Goal: Transaction & Acquisition: Download file/media

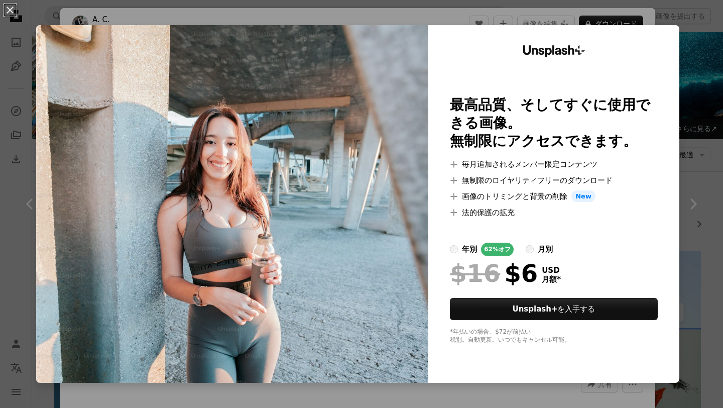
scroll to position [2831, 0]
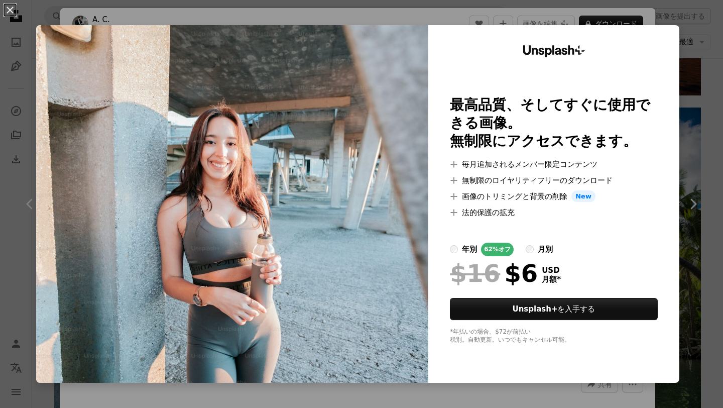
click at [526, 9] on div "An X shape Unsplash+ 最高品質、そしてすぐに使用できる画像。 無制限にアクセスできます。 A plus sign 毎月追加されるメンバー限…" at bounding box center [361, 204] width 723 height 408
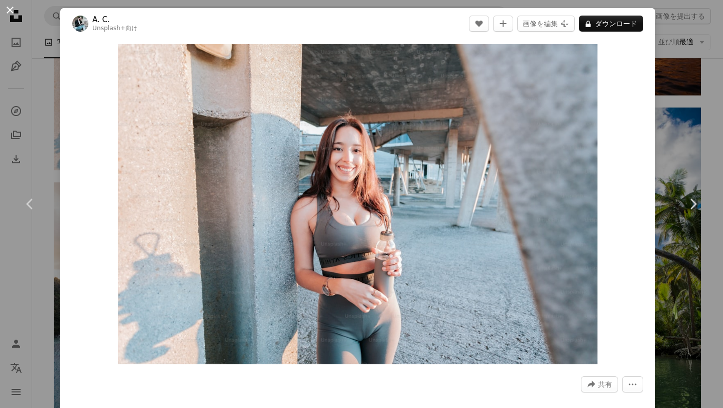
click at [11, 10] on button "An X shape" at bounding box center [10, 10] width 12 height 12
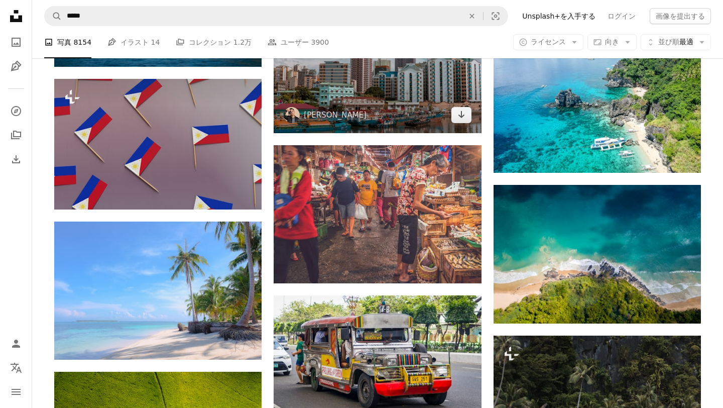
scroll to position [3413, 0]
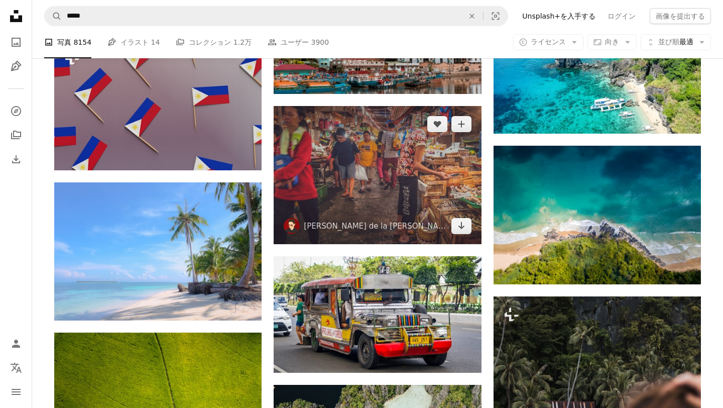
click at [367, 155] on img at bounding box center [377, 175] width 207 height 138
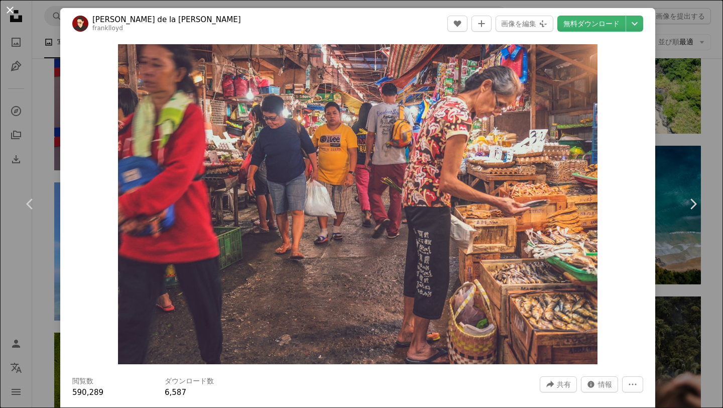
click at [10, 11] on button "An X shape" at bounding box center [10, 10] width 12 height 12
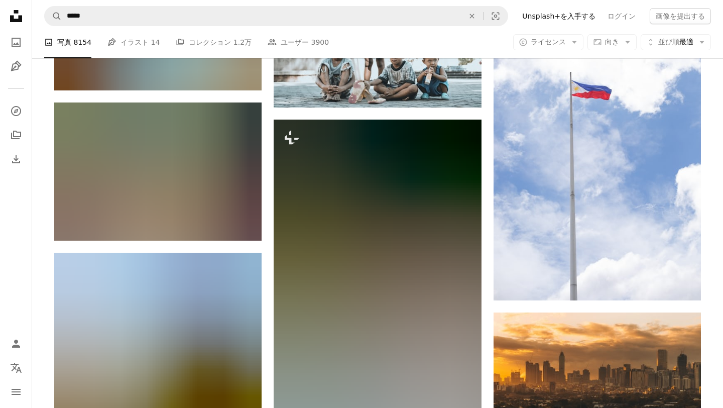
scroll to position [4473, 0]
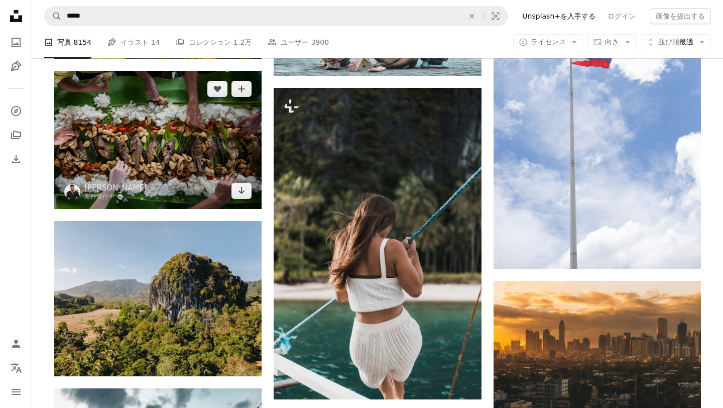
click at [201, 154] on img at bounding box center [157, 140] width 207 height 138
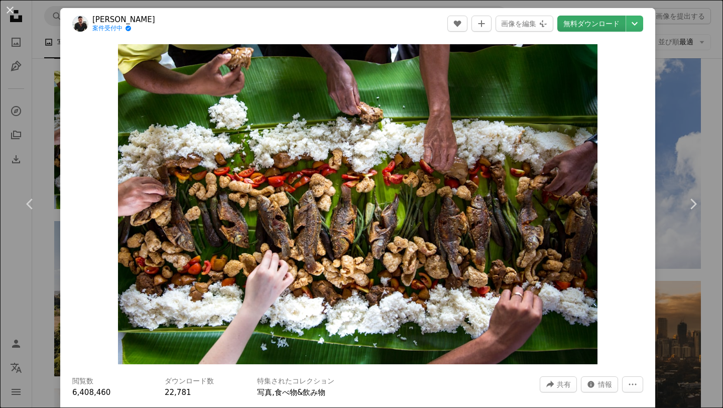
click at [602, 27] on link "無料ダウンロード" at bounding box center [592, 24] width 68 height 16
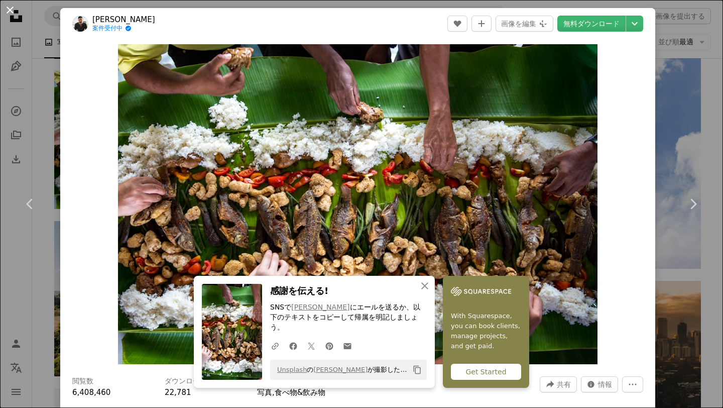
click at [11, 11] on button "An X shape" at bounding box center [10, 10] width 12 height 12
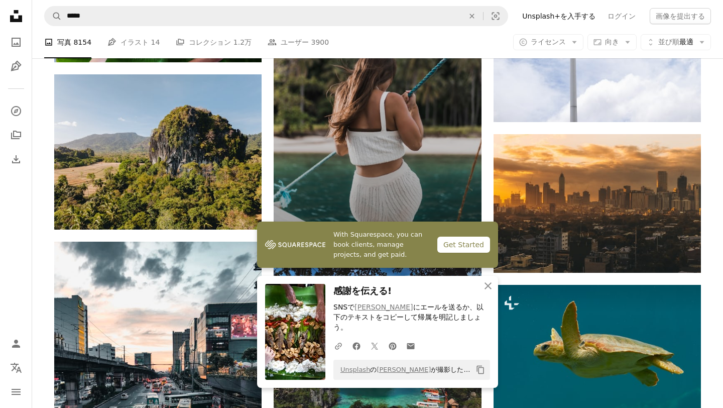
scroll to position [4620, 0]
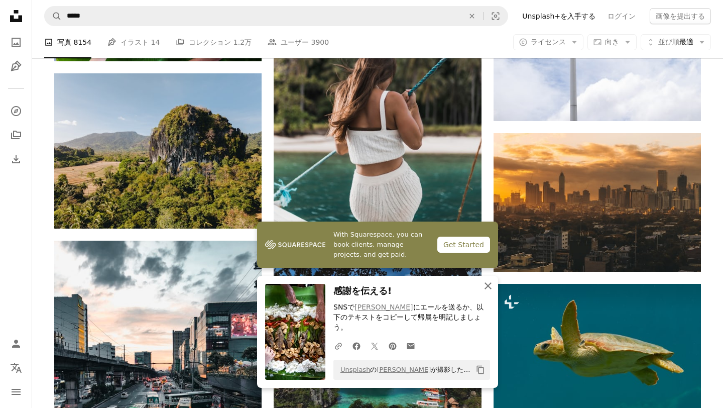
click at [487, 292] on icon "An X shape" at bounding box center [488, 286] width 12 height 12
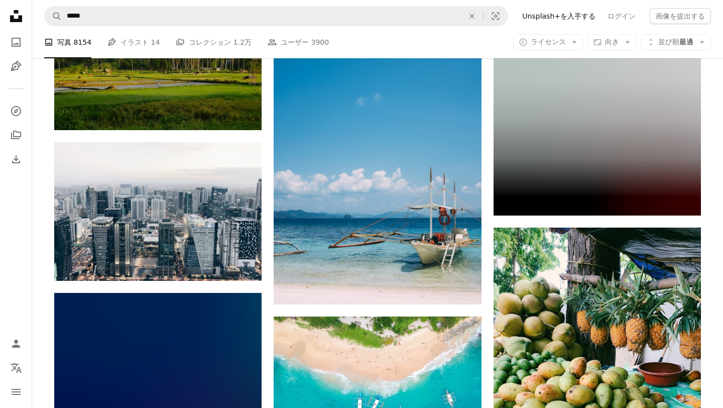
scroll to position [7999, 0]
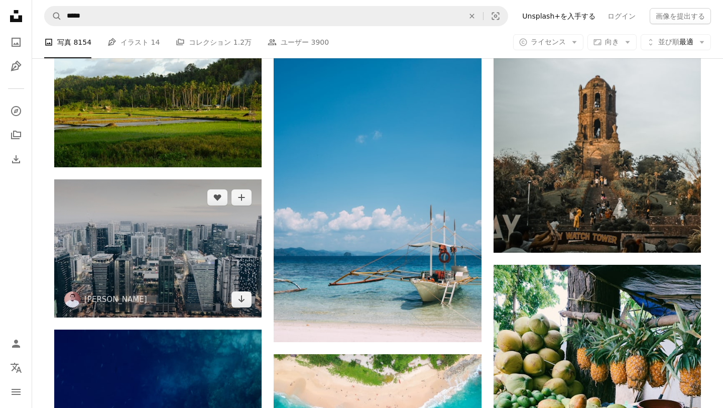
click at [185, 240] on img at bounding box center [157, 248] width 207 height 138
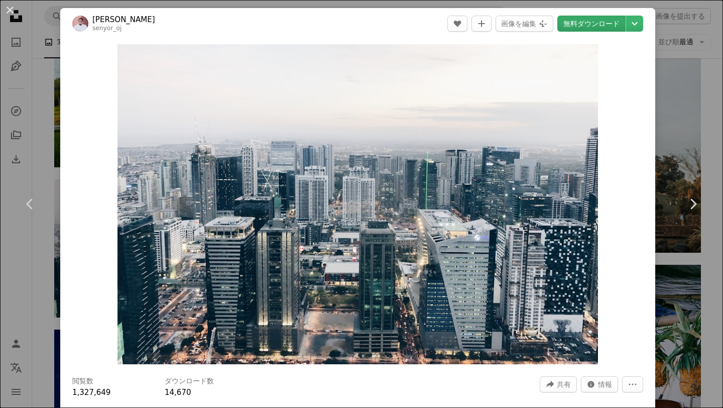
click at [604, 27] on link "無料ダウンロード" at bounding box center [592, 24] width 68 height 16
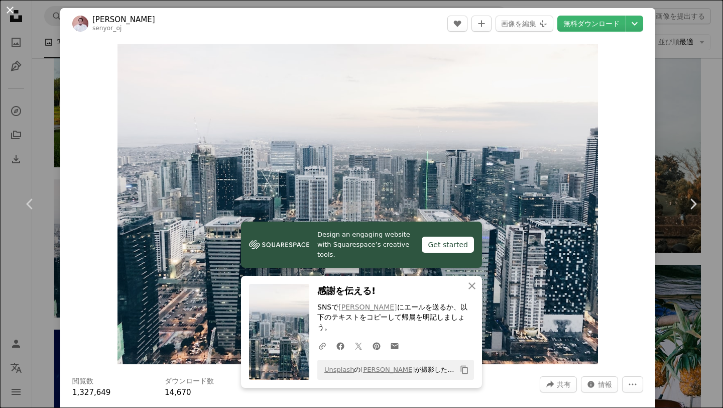
click at [10, 10] on button "An X shape" at bounding box center [10, 10] width 12 height 12
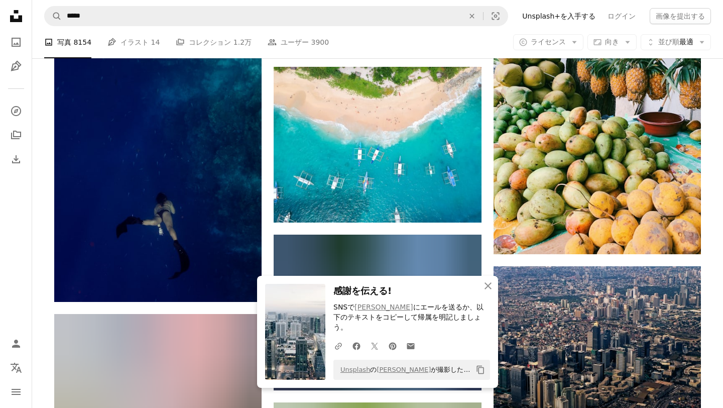
scroll to position [8287, 0]
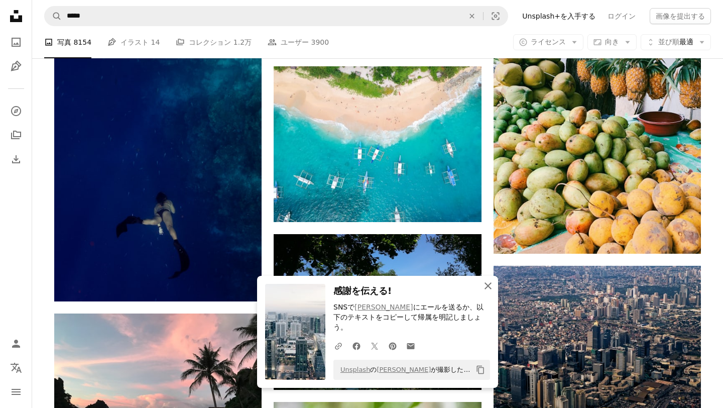
click at [487, 292] on icon "An X shape" at bounding box center [488, 286] width 12 height 12
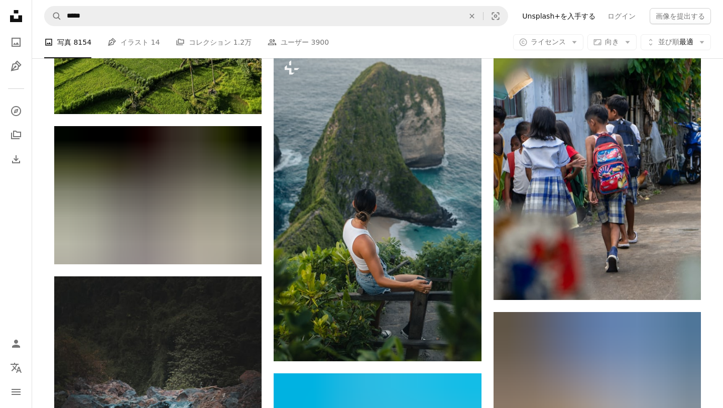
scroll to position [11409, 0]
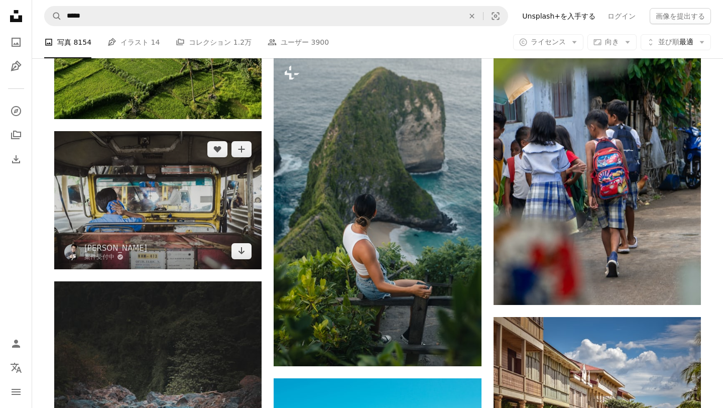
click at [171, 194] on img at bounding box center [157, 200] width 207 height 138
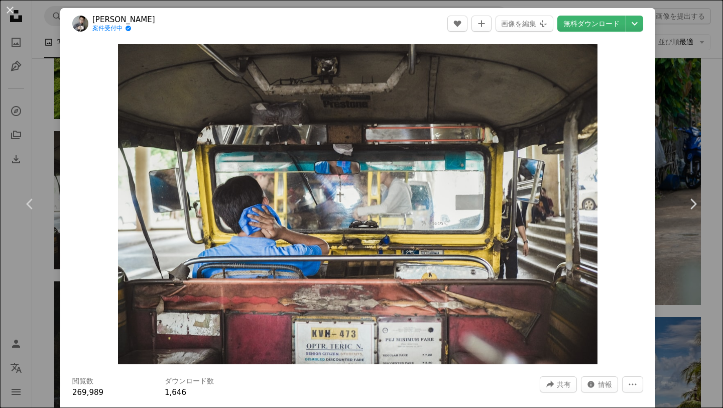
click at [613, 251] on div "Zoom in" at bounding box center [357, 204] width 595 height 330
click at [423, 18] on header "[PERSON_NAME] 案件受付中 A checkmark inside of a circle A heart A plus sign 画像を編集 Pl…" at bounding box center [357, 23] width 595 height 31
click at [606, 25] on link "無料ダウンロード" at bounding box center [592, 24] width 68 height 16
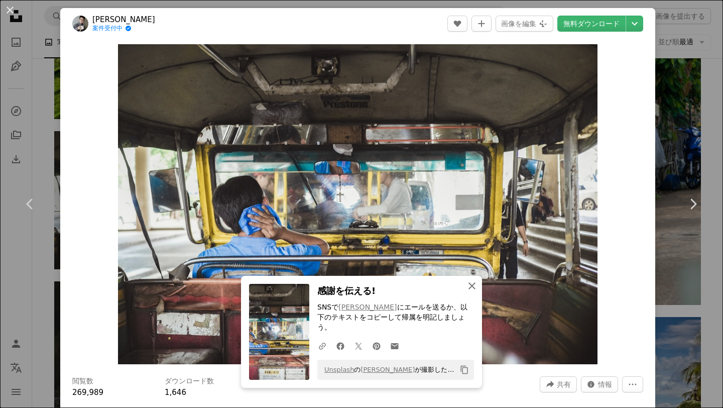
click at [468, 291] on icon "An X shape" at bounding box center [472, 286] width 12 height 12
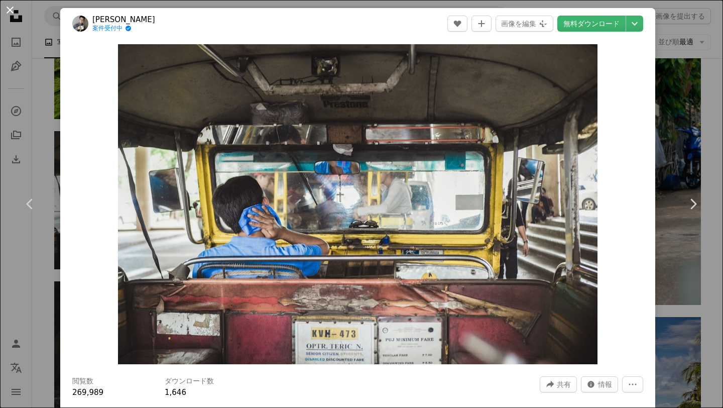
click at [13, 12] on button "An X shape" at bounding box center [10, 10] width 12 height 12
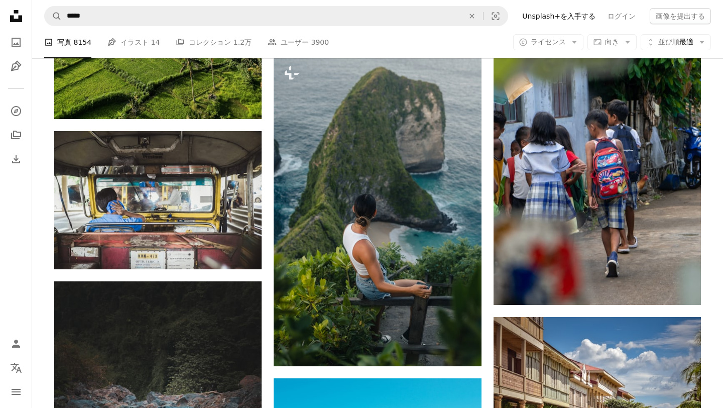
click at [459, 34] on div "A photo 写真 8154 Pen Tool イラスト 14 A stack of folders コレクション 1.2万 People ユーザー 390…" at bounding box center [377, 42] width 667 height 32
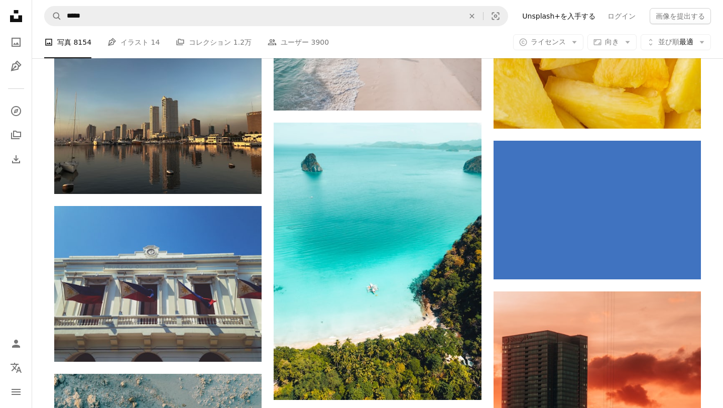
scroll to position [12914, 0]
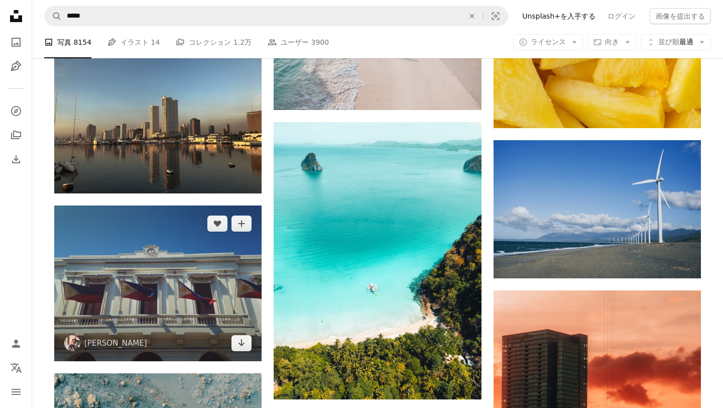
click at [191, 263] on img at bounding box center [157, 283] width 207 height 156
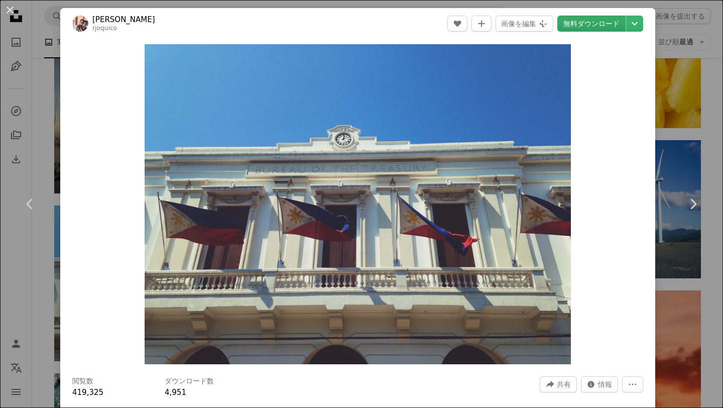
click at [584, 25] on link "無料ダウンロード" at bounding box center [592, 24] width 68 height 16
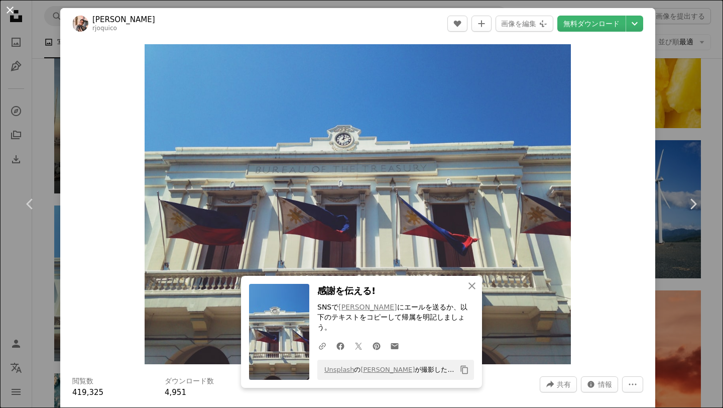
click at [10, 13] on button "An X shape" at bounding box center [10, 10] width 12 height 12
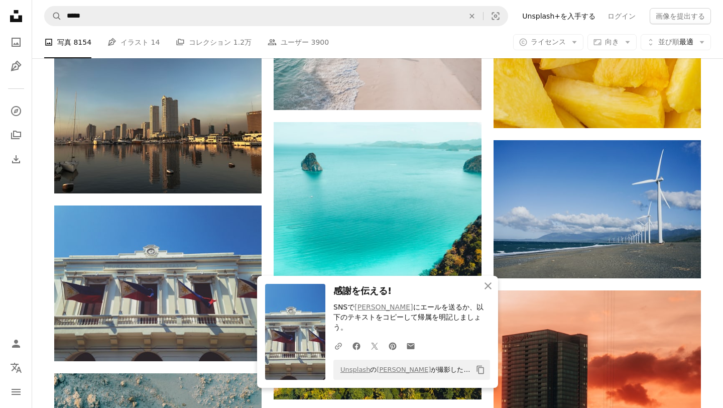
click at [488, 289] on icon "button" at bounding box center [488, 285] width 7 height 7
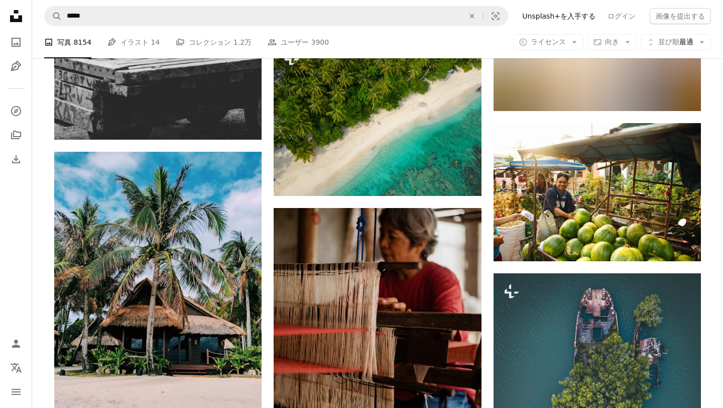
scroll to position [14310, 0]
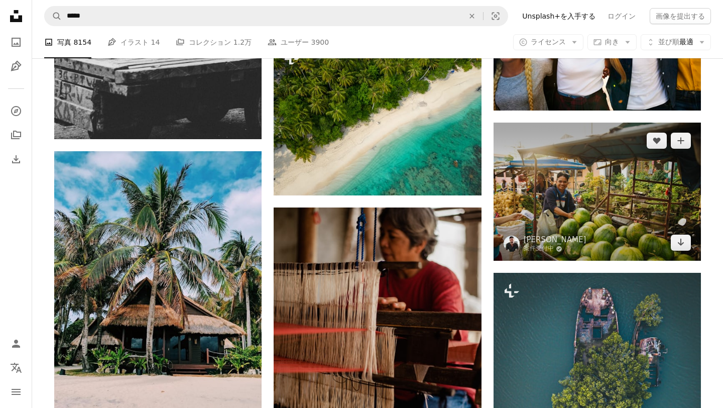
click at [641, 209] on img at bounding box center [597, 192] width 207 height 138
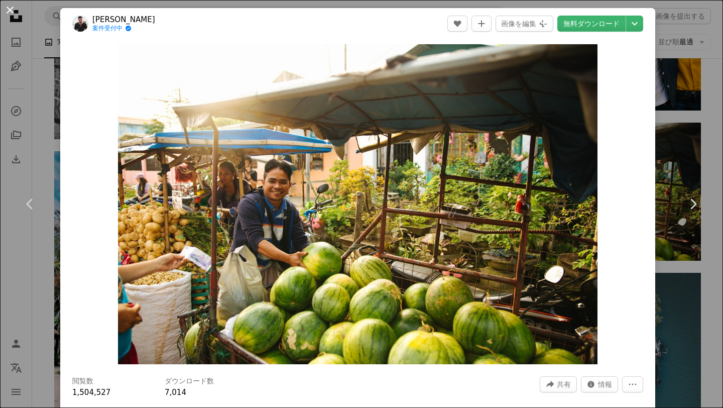
click at [10, 8] on button "An X shape" at bounding box center [10, 10] width 12 height 12
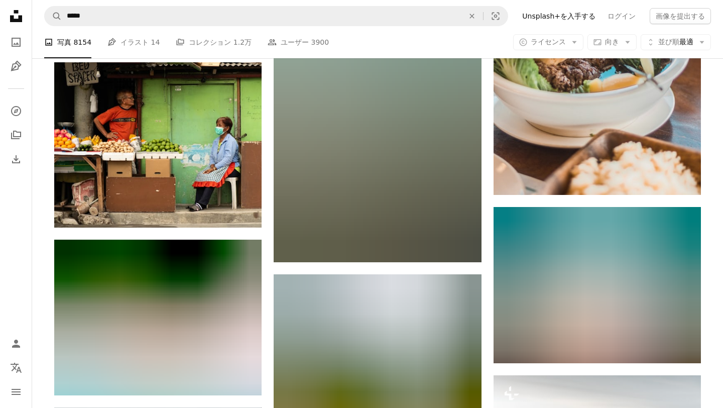
scroll to position [16965, 0]
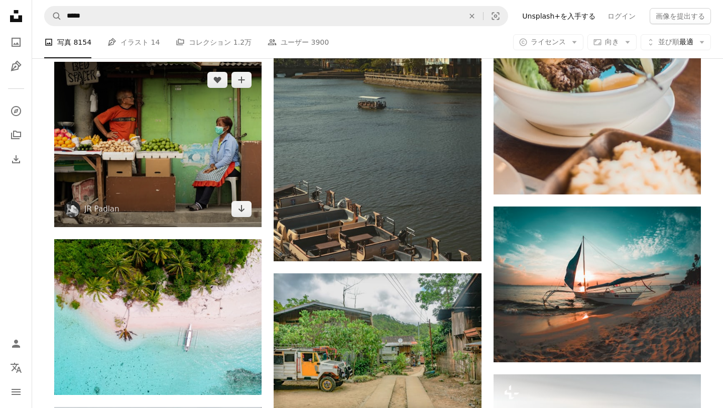
click at [213, 117] on img at bounding box center [157, 144] width 207 height 165
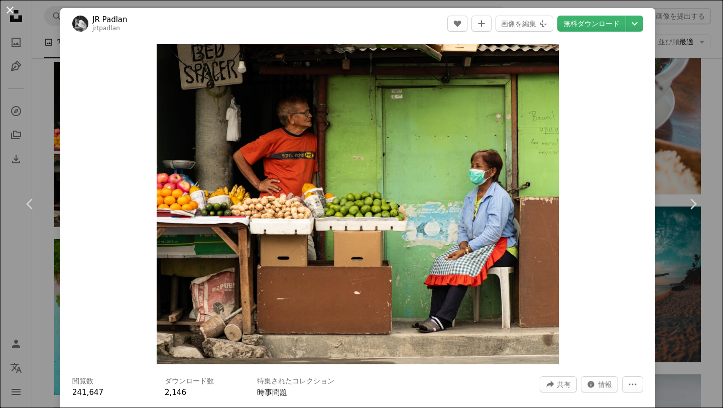
click at [8, 10] on button "An X shape" at bounding box center [10, 10] width 12 height 12
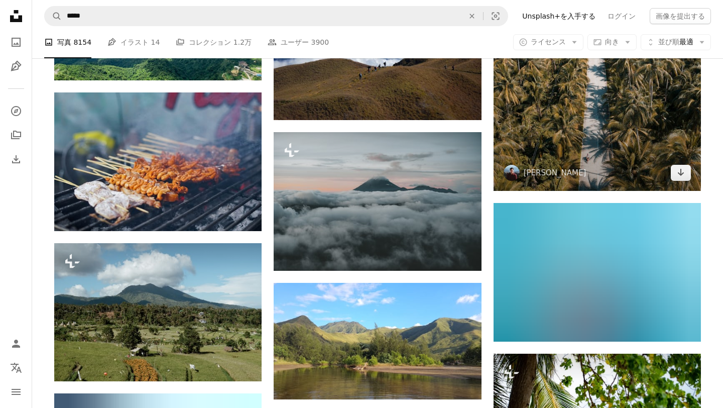
scroll to position [17572, 0]
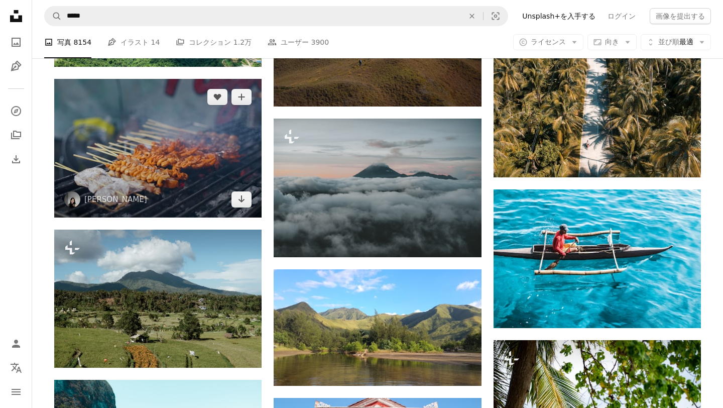
click at [194, 157] on img at bounding box center [157, 148] width 207 height 138
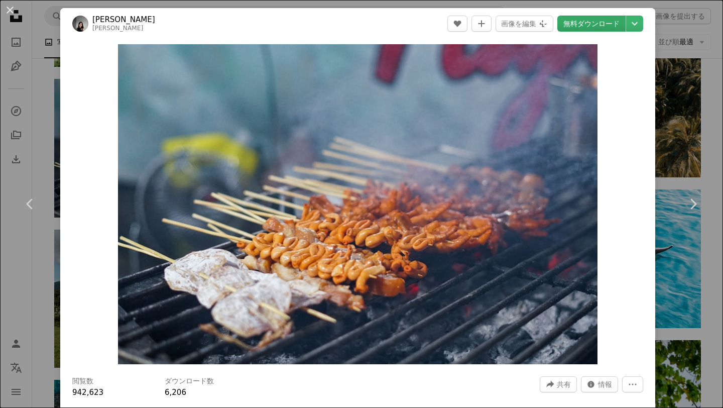
click at [588, 29] on link "無料ダウンロード" at bounding box center [592, 24] width 68 height 16
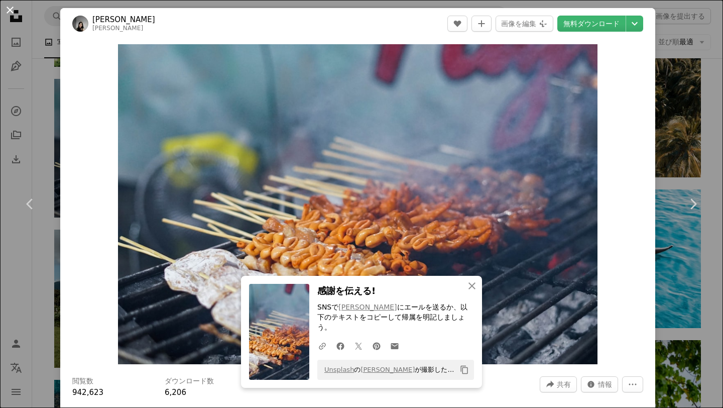
click at [9, 13] on button "An X shape" at bounding box center [10, 10] width 12 height 12
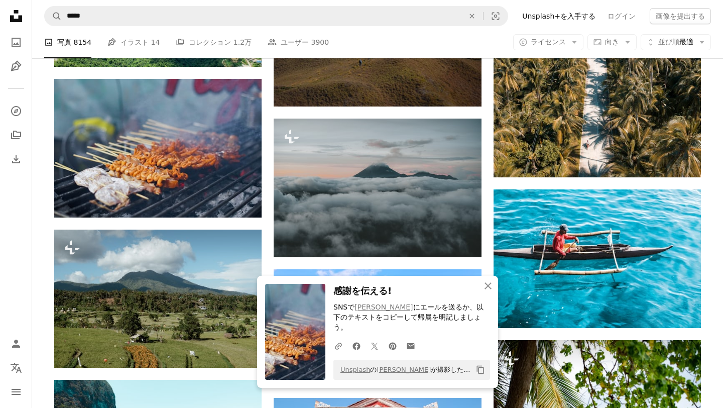
click at [493, 30] on nav "A magnifying glass ***** An X shape Visual search Filters Unsplash+を入手する ログイン 画…" at bounding box center [377, 16] width 691 height 32
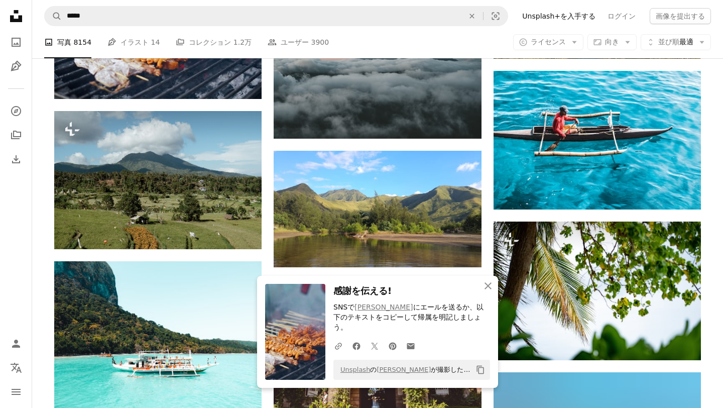
scroll to position [17691, 0]
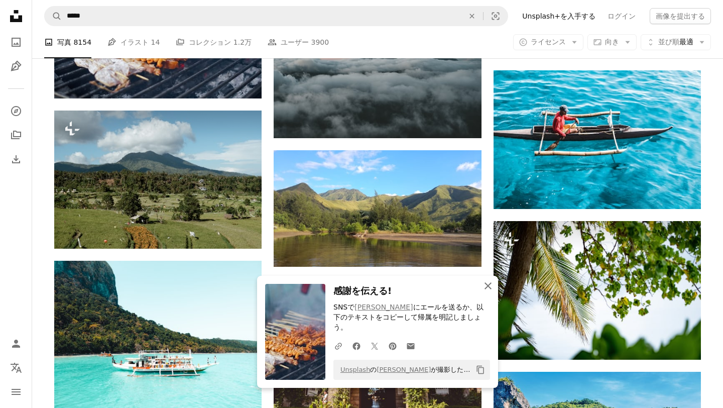
click at [488, 289] on icon "button" at bounding box center [488, 285] width 7 height 7
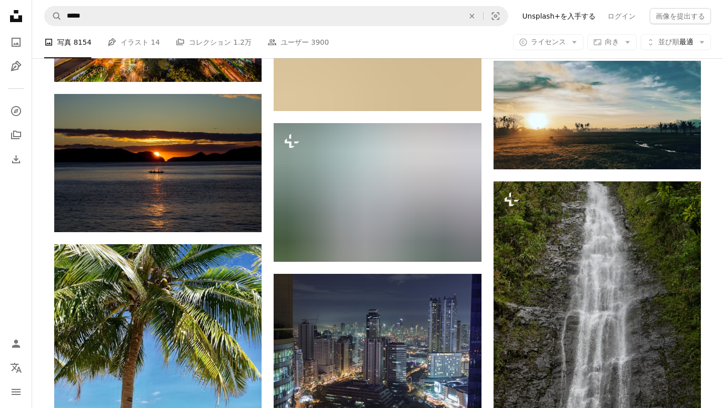
scroll to position [18682, 0]
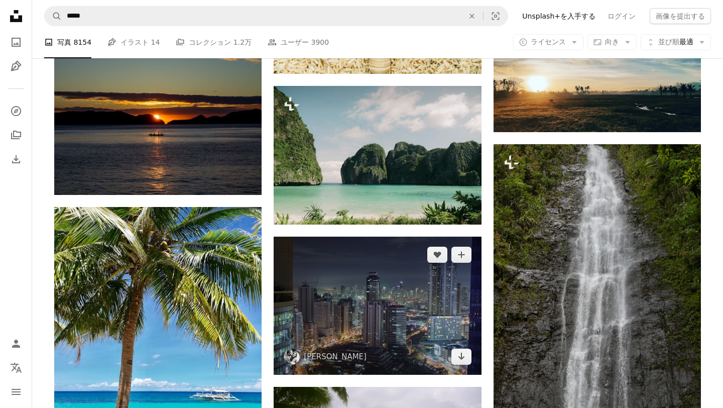
click at [417, 287] on img at bounding box center [377, 306] width 207 height 138
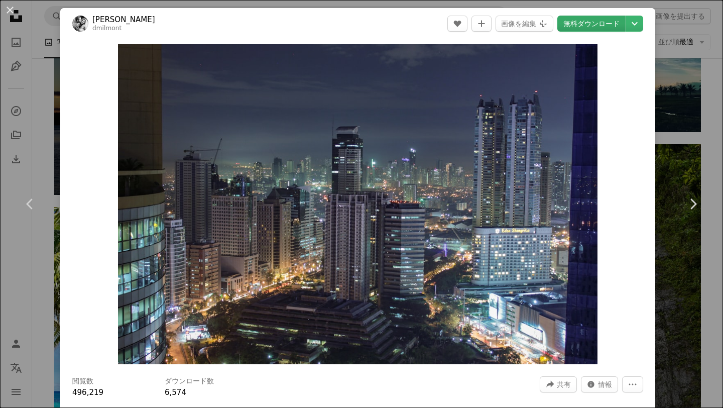
click at [596, 19] on link "無料ダウンロード" at bounding box center [592, 24] width 68 height 16
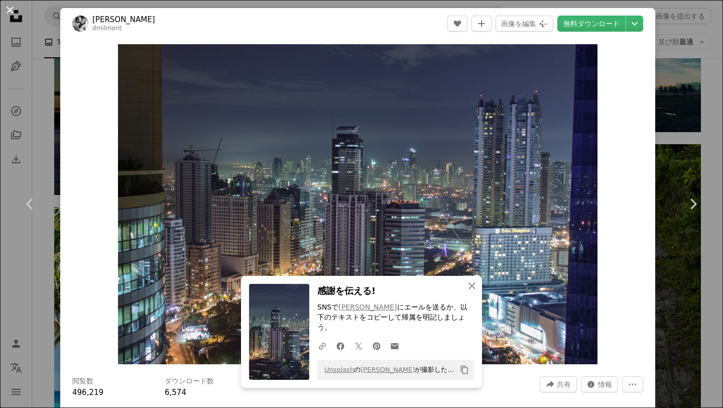
click at [10, 12] on button "An X shape" at bounding box center [10, 10] width 12 height 12
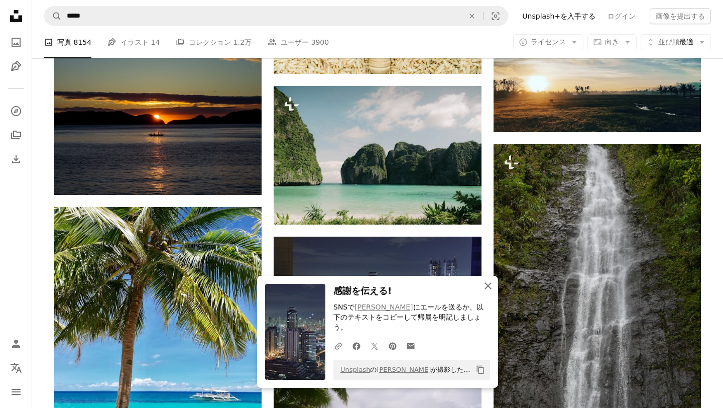
click at [487, 292] on icon "An X shape" at bounding box center [488, 286] width 12 height 12
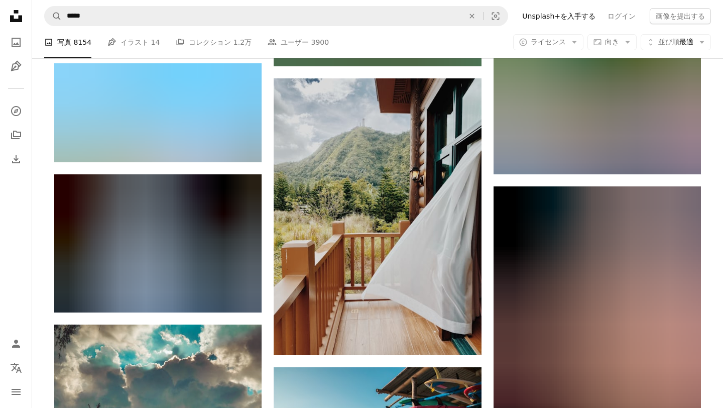
scroll to position [20858, 0]
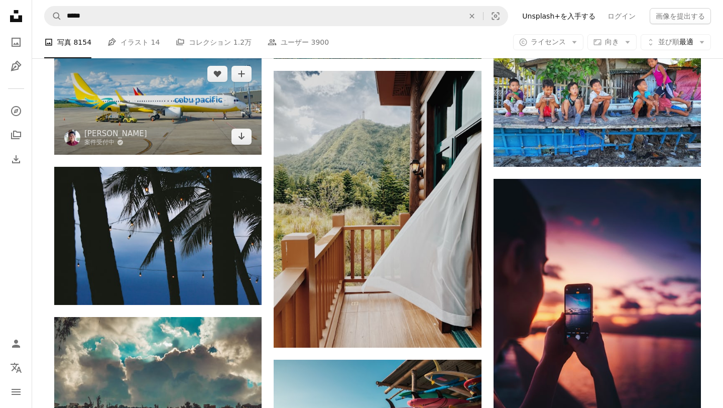
click at [193, 76] on img at bounding box center [157, 105] width 207 height 99
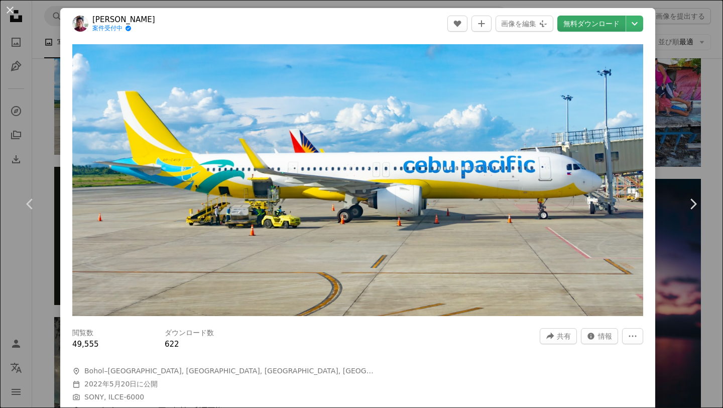
click at [594, 22] on link "無料ダウンロード" at bounding box center [592, 24] width 68 height 16
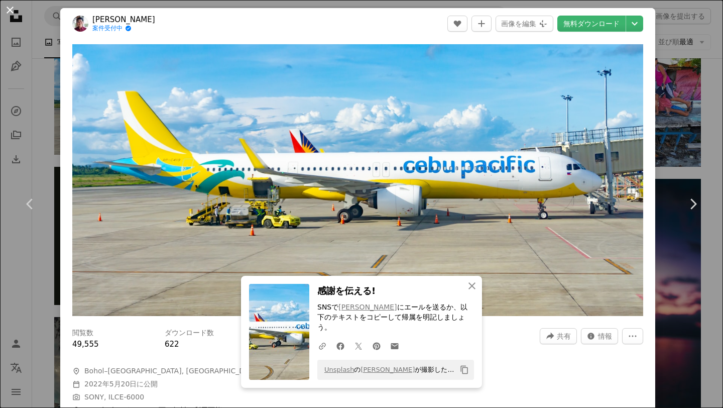
click at [10, 10] on button "An X shape" at bounding box center [10, 10] width 12 height 12
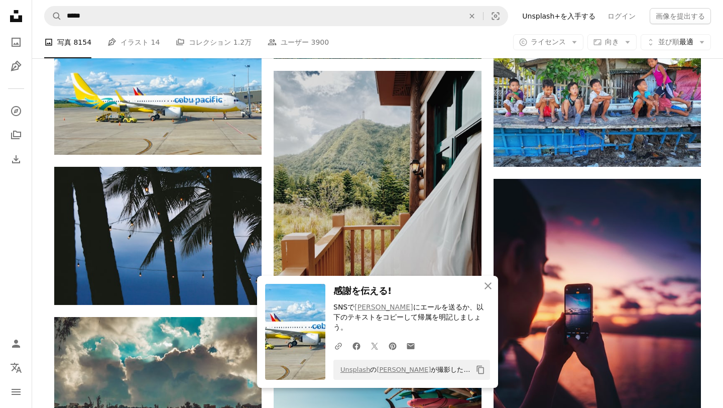
click at [471, 43] on div "A photo 写真 8154 Pen Tool イラスト 14 A stack of folders コレクション 1.2万 People ユーザー 390…" at bounding box center [377, 42] width 667 height 32
click at [487, 292] on icon "An X shape" at bounding box center [488, 286] width 12 height 12
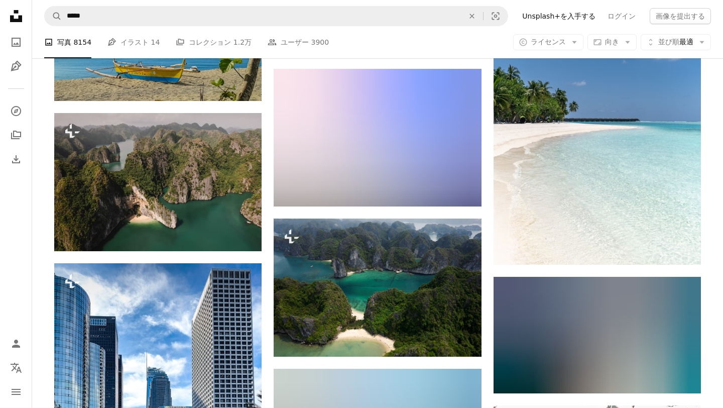
scroll to position [22624, 0]
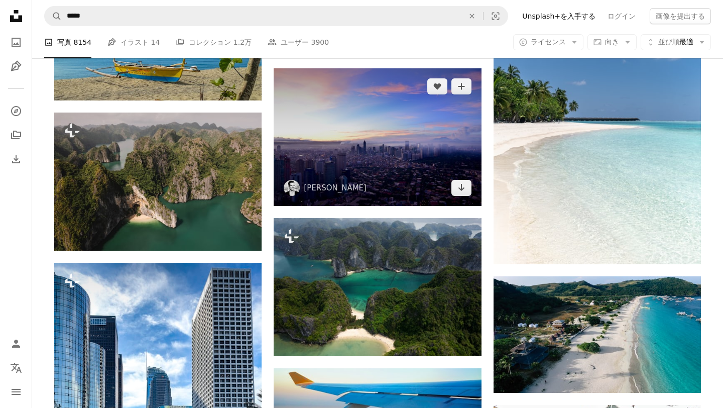
click at [433, 152] on img at bounding box center [377, 137] width 207 height 138
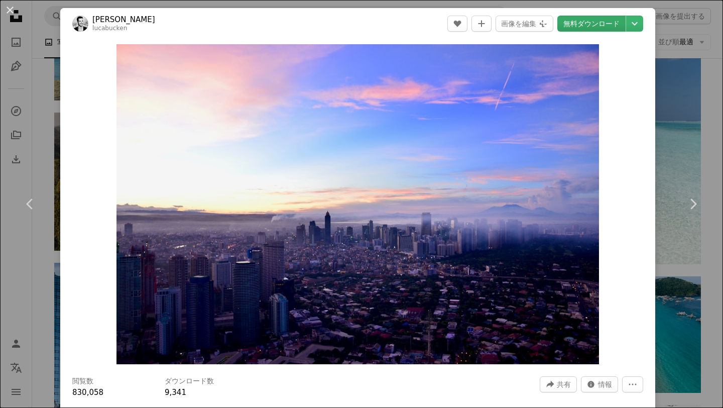
click at [579, 19] on link "無料ダウンロード" at bounding box center [592, 24] width 68 height 16
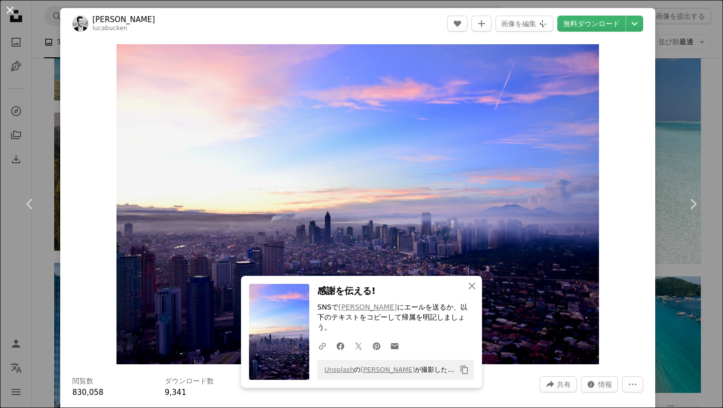
click at [11, 10] on button "An X shape" at bounding box center [10, 10] width 12 height 12
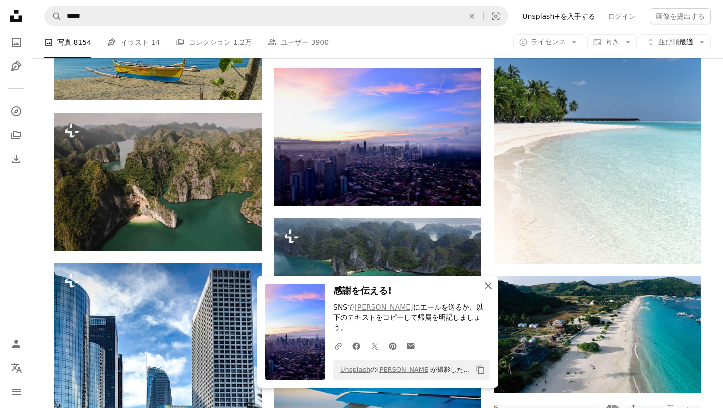
click at [487, 292] on icon "An X shape" at bounding box center [488, 286] width 12 height 12
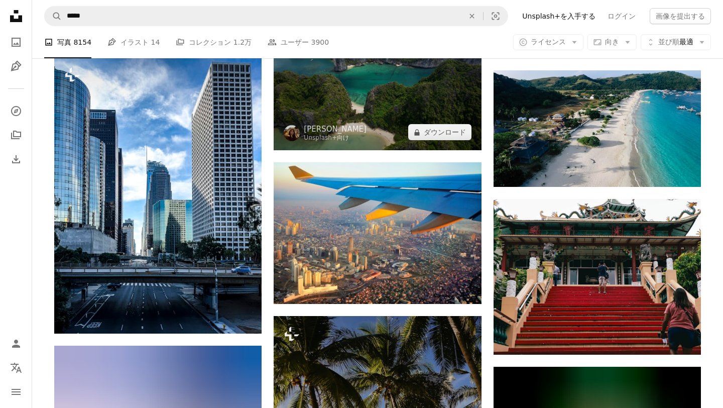
scroll to position [22846, 0]
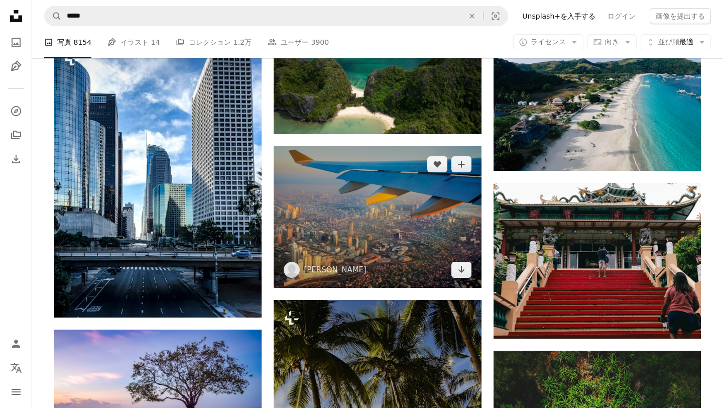
click at [465, 232] on img at bounding box center [377, 217] width 207 height 142
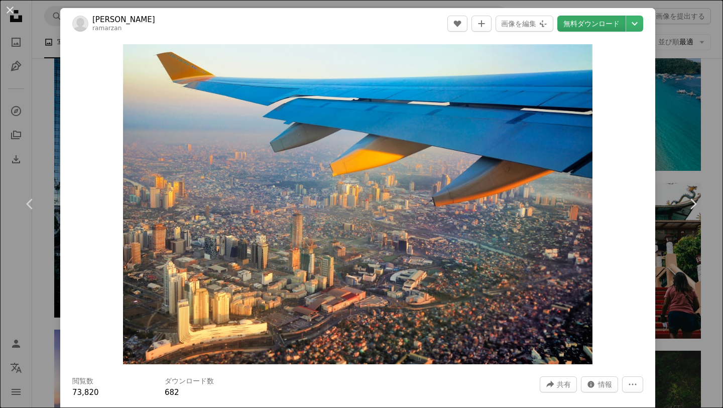
click at [594, 29] on link "無料ダウンロード" at bounding box center [592, 24] width 68 height 16
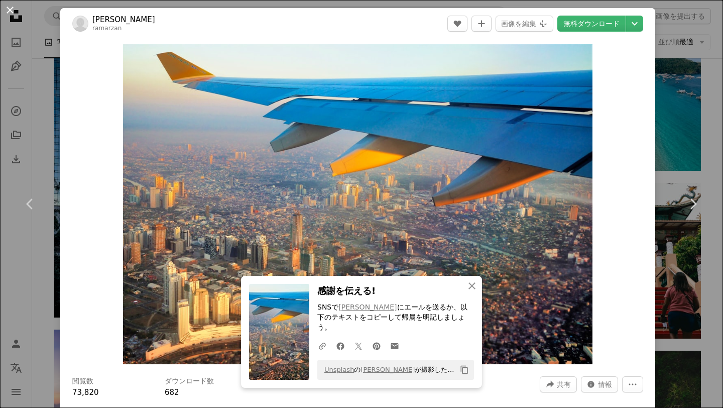
click at [6, 11] on button "An X shape" at bounding box center [10, 10] width 12 height 12
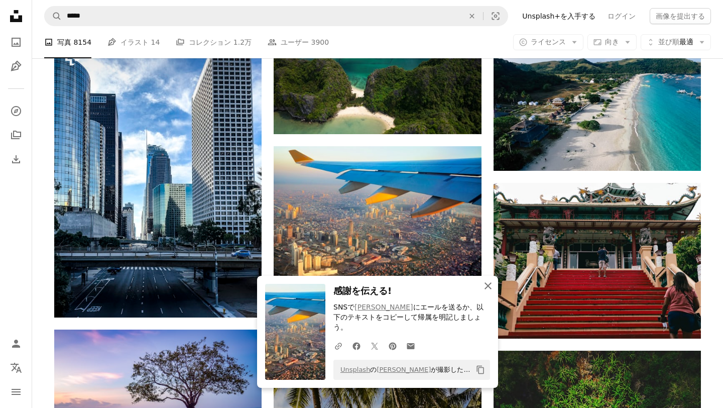
click at [486, 290] on icon "An X shape" at bounding box center [488, 286] width 12 height 12
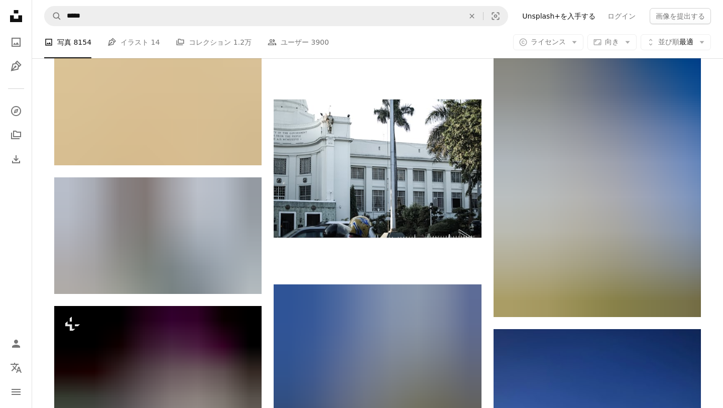
scroll to position [26333, 0]
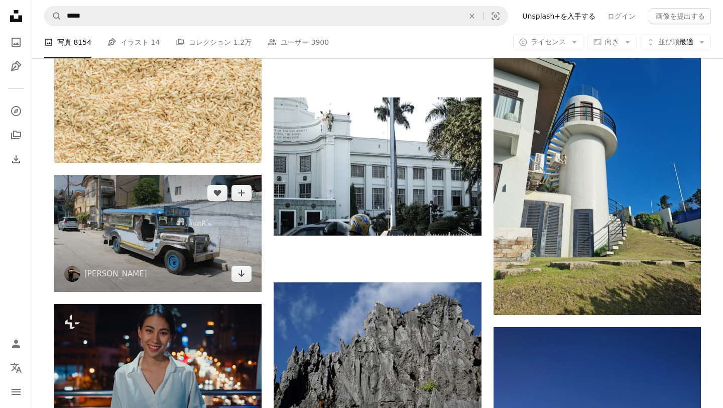
click at [223, 229] on img at bounding box center [157, 233] width 207 height 117
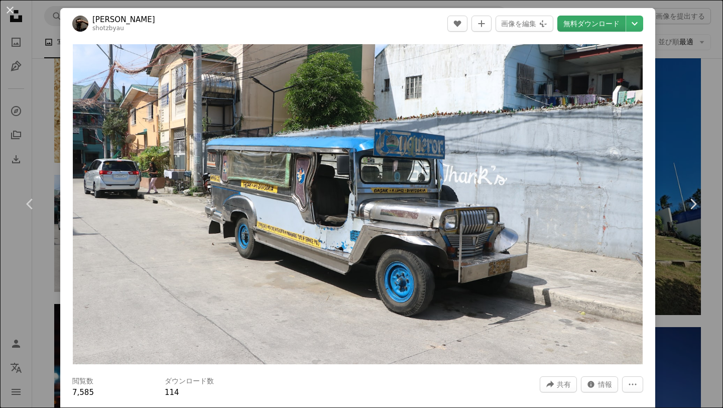
click at [592, 24] on link "無料ダウンロード" at bounding box center [592, 24] width 68 height 16
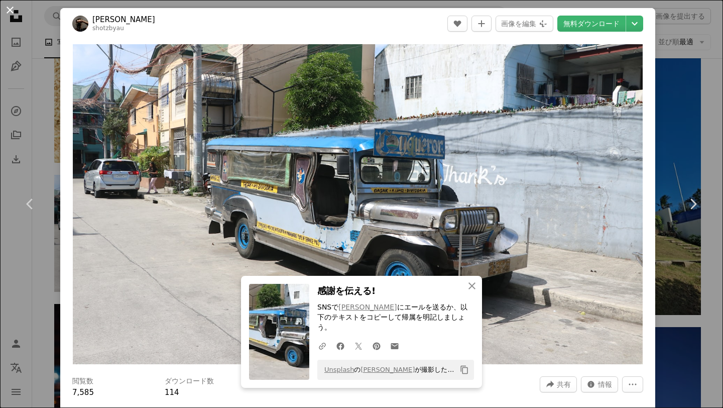
click at [11, 12] on button "An X shape" at bounding box center [10, 10] width 12 height 12
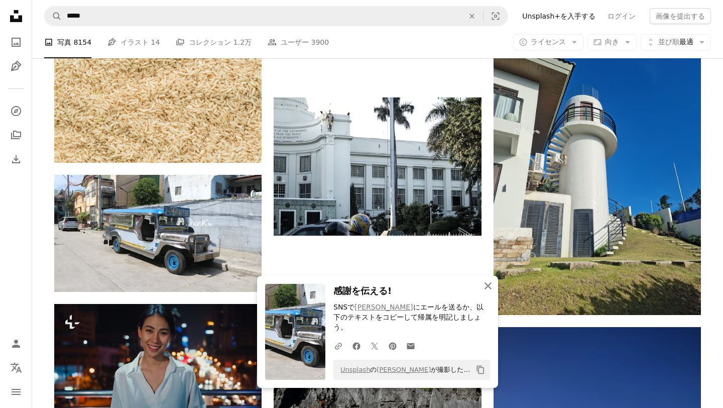
click at [487, 292] on icon "An X shape" at bounding box center [488, 286] width 12 height 12
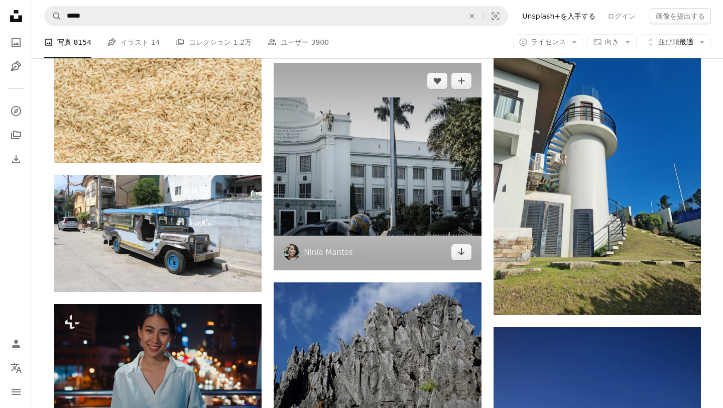
click at [481, 256] on img at bounding box center [377, 166] width 207 height 207
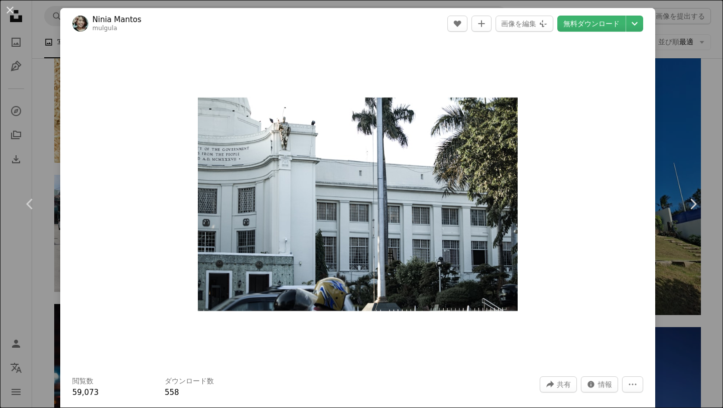
scroll to position [127, 0]
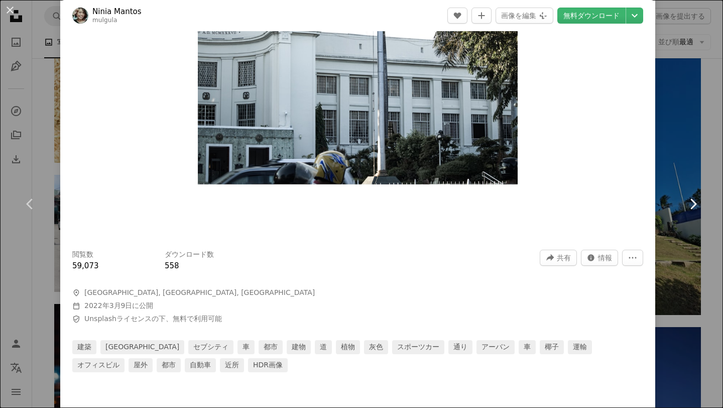
click at [686, 157] on link "Chevron right" at bounding box center [693, 204] width 60 height 96
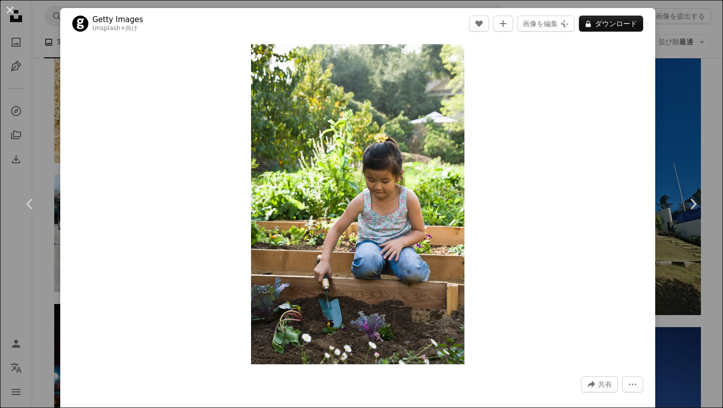
click at [706, 147] on div "An X shape Chevron left Chevron right Getty Images Unsplash+ 向け A heart A plus …" at bounding box center [361, 204] width 723 height 408
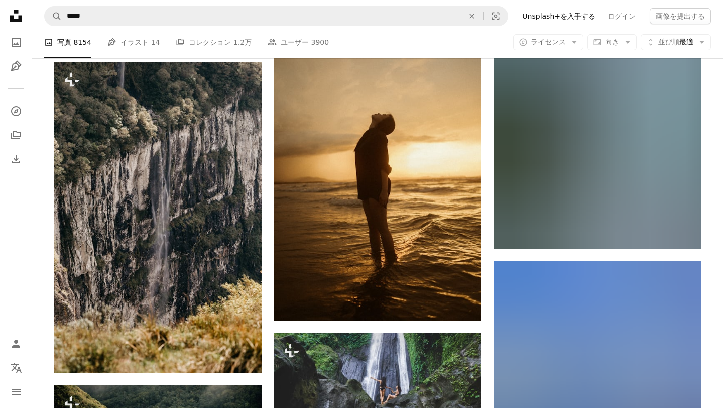
scroll to position [38542, 0]
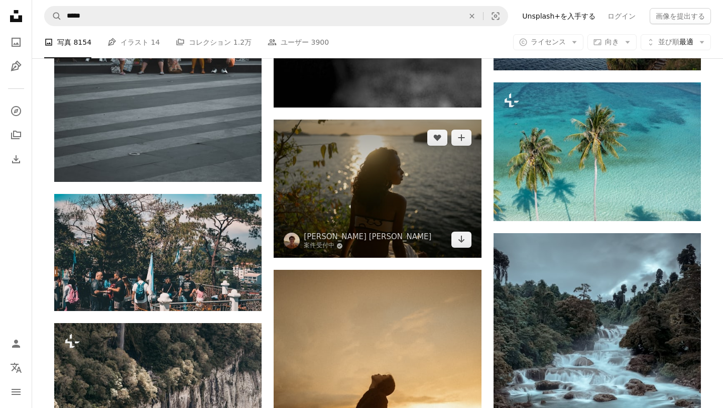
click at [458, 202] on img at bounding box center [377, 189] width 207 height 138
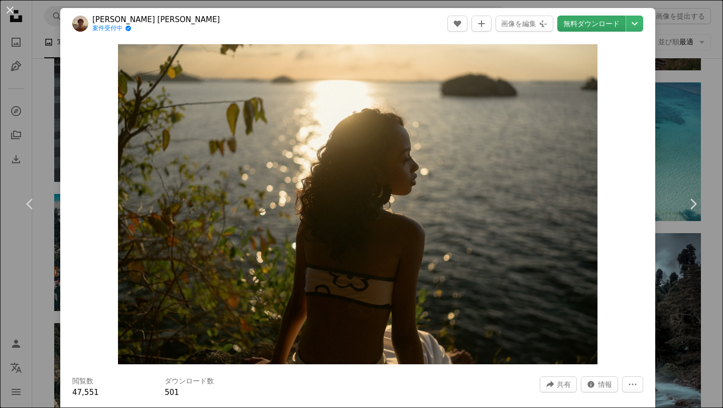
click at [601, 28] on link "無料ダウンロード" at bounding box center [592, 24] width 68 height 16
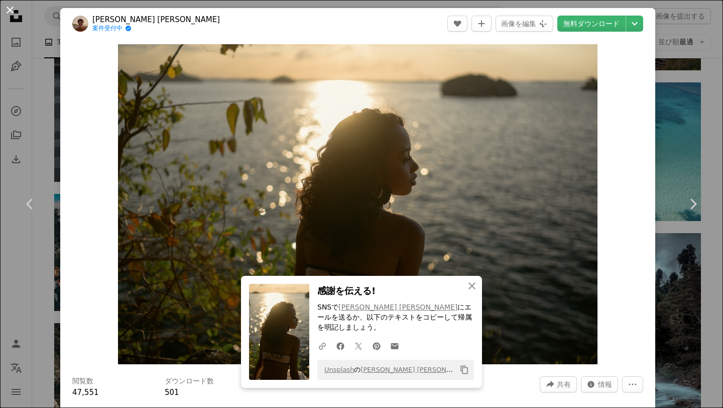
click at [8, 8] on button "An X shape" at bounding box center [10, 10] width 12 height 12
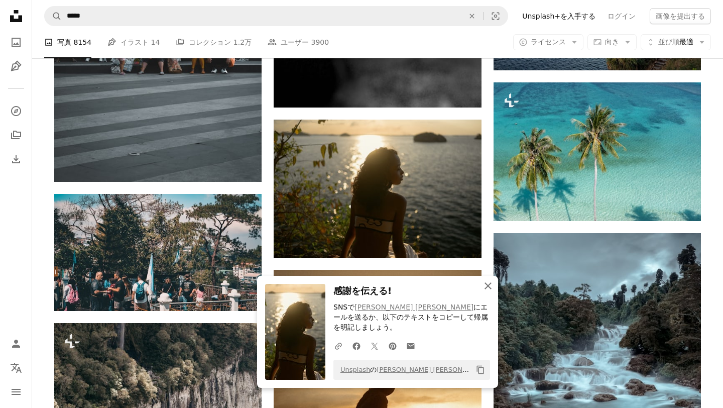
click at [489, 292] on icon "An X shape" at bounding box center [488, 286] width 12 height 12
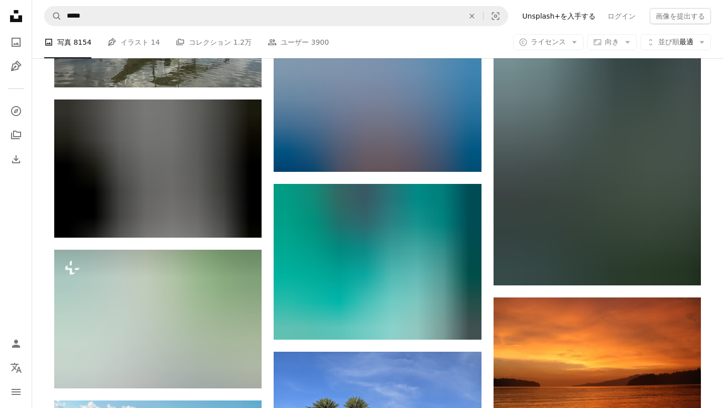
scroll to position [48096, 0]
